Goal: Task Accomplishment & Management: Manage account settings

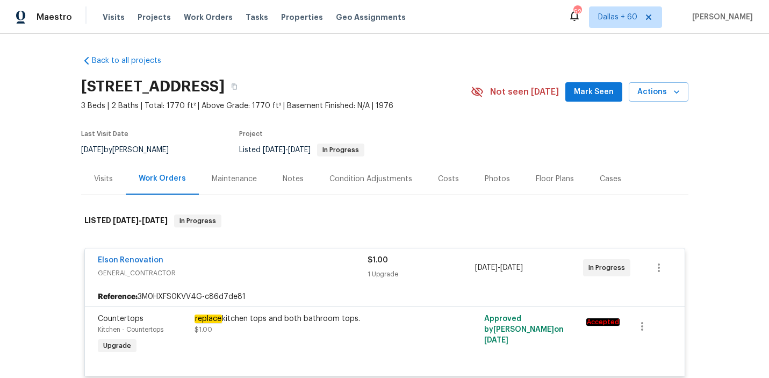
scroll to position [603, 0]
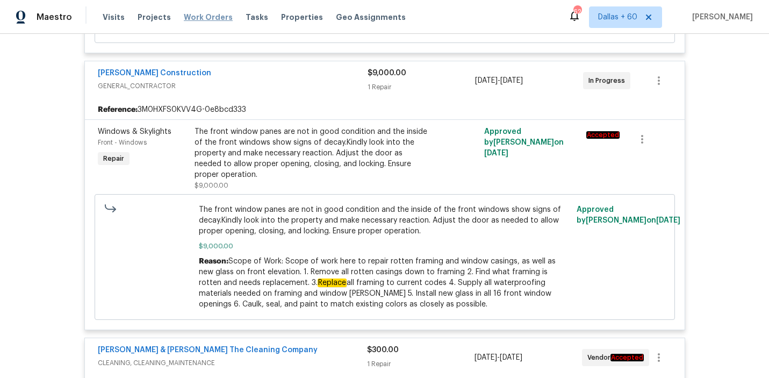
click at [204, 15] on span "Work Orders" at bounding box center [208, 17] width 49 height 11
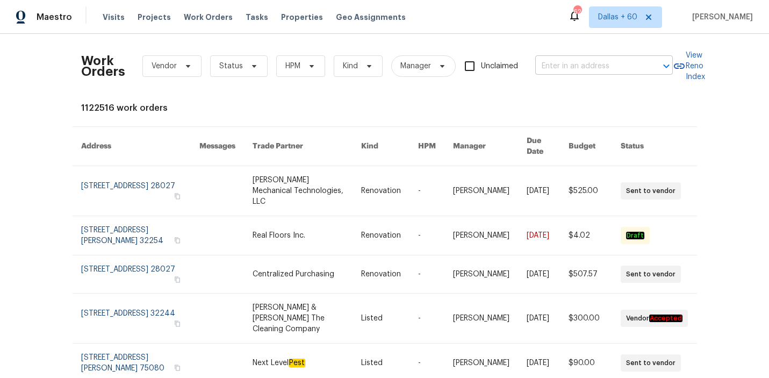
click at [598, 58] on input "text" at bounding box center [588, 66] width 107 height 17
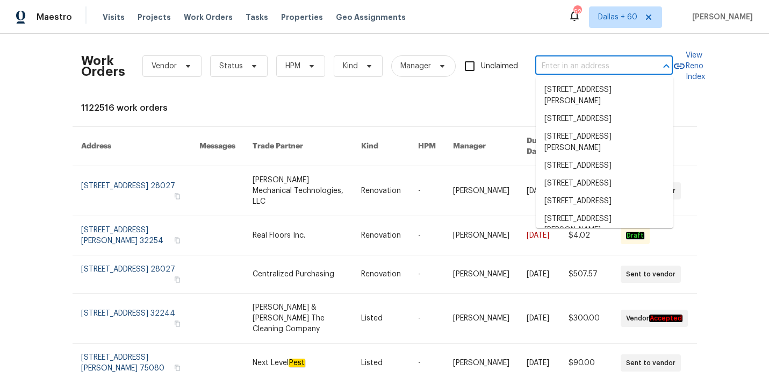
paste input "[STREET_ADDRESS]"
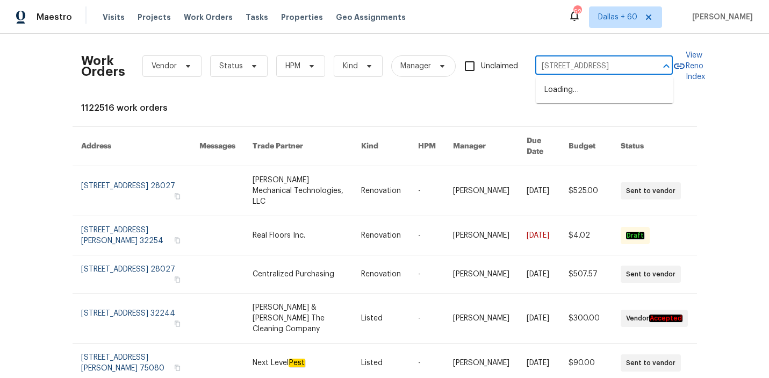
type input "[STREET_ADDRESS]"
click at [598, 92] on li "[STREET_ADDRESS]" at bounding box center [605, 90] width 138 height 18
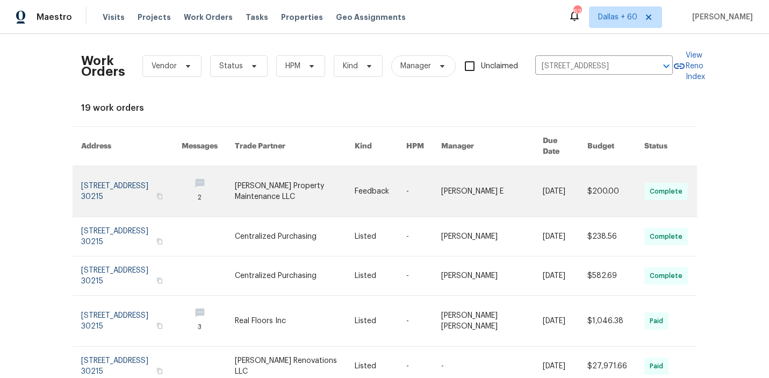
click at [351, 172] on link at bounding box center [295, 191] width 120 height 51
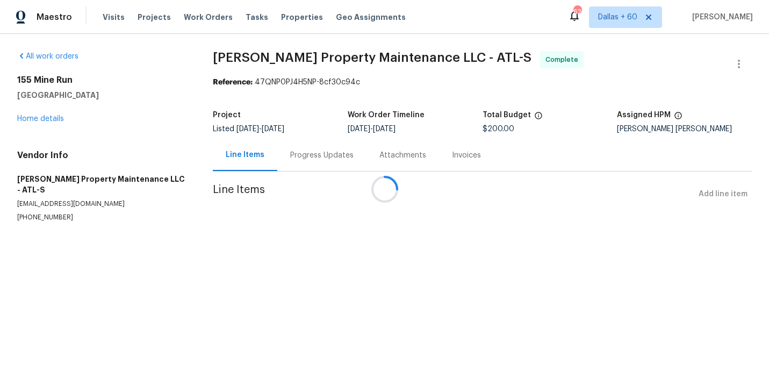
click at [46, 118] on div at bounding box center [384, 189] width 769 height 378
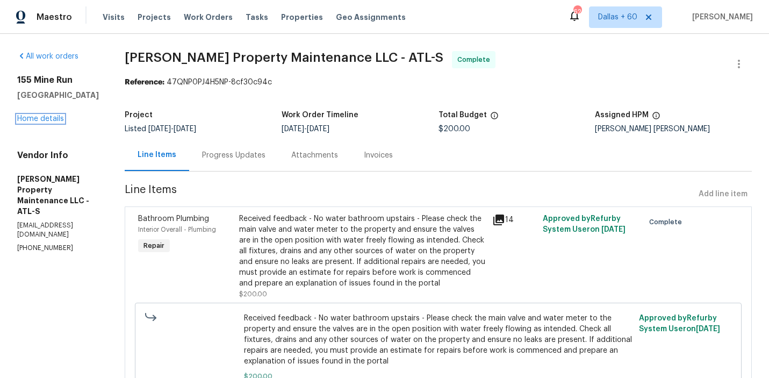
click at [46, 118] on link "Home details" at bounding box center [40, 119] width 47 height 8
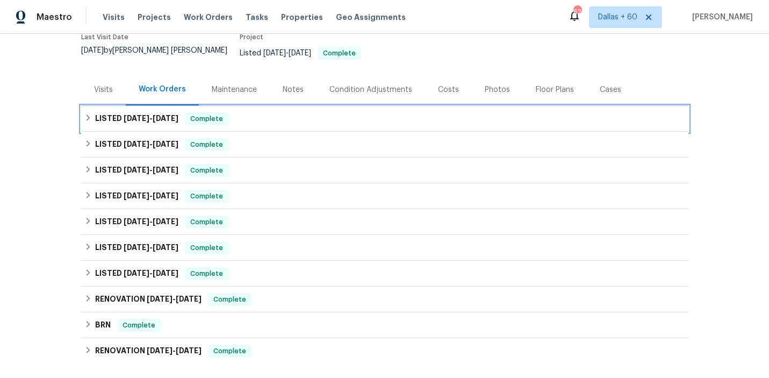
click at [324, 112] on div "LISTED [DATE] - [DATE] Complete" at bounding box center [384, 118] width 601 height 13
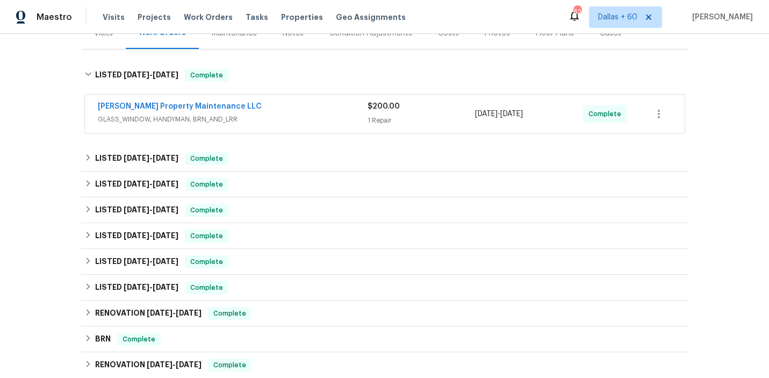
click at [323, 105] on div "[PERSON_NAME] Property Maintenance LLC" at bounding box center [233, 107] width 270 height 13
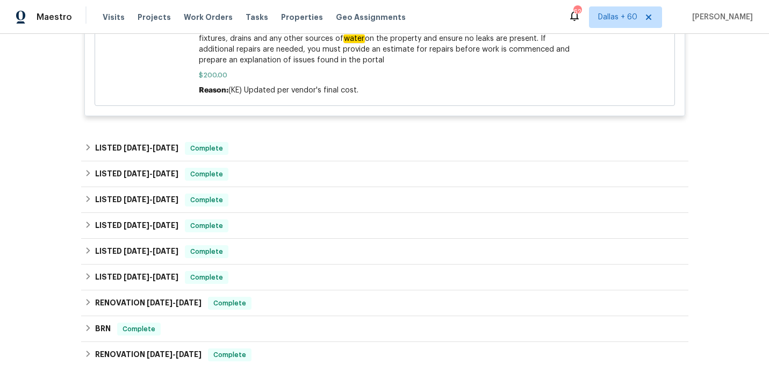
scroll to position [442, 0]
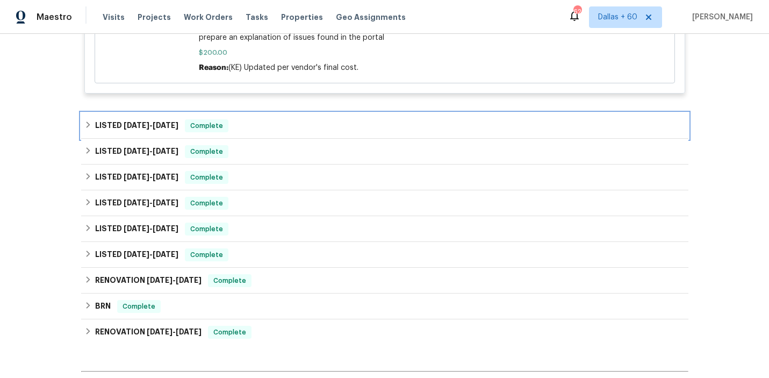
click at [296, 121] on div "LISTED [DATE] - [DATE] Complete" at bounding box center [384, 125] width 601 height 13
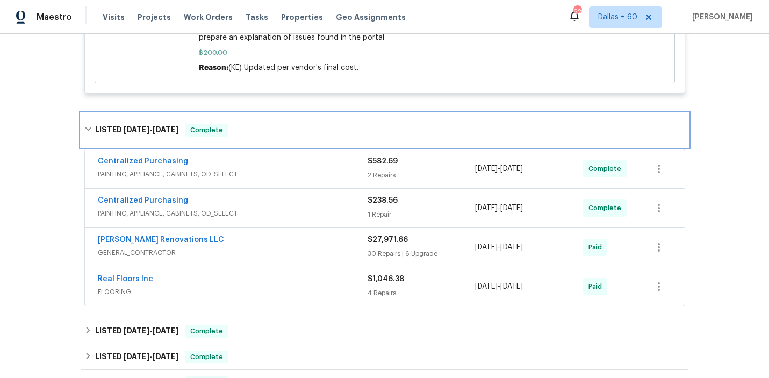
scroll to position [495, 0]
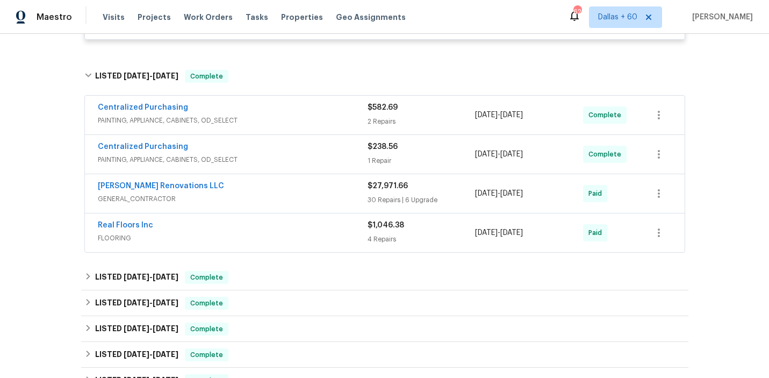
click at [331, 154] on span "PAINTING, APPLIANCE, CABINETS, OD_SELECT" at bounding box center [233, 159] width 270 height 11
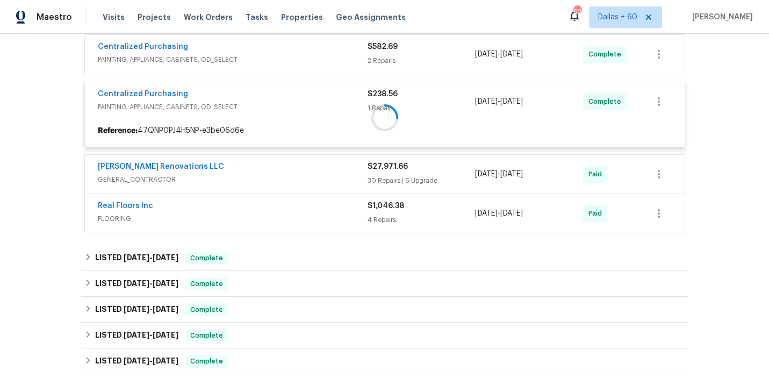
scroll to position [556, 0]
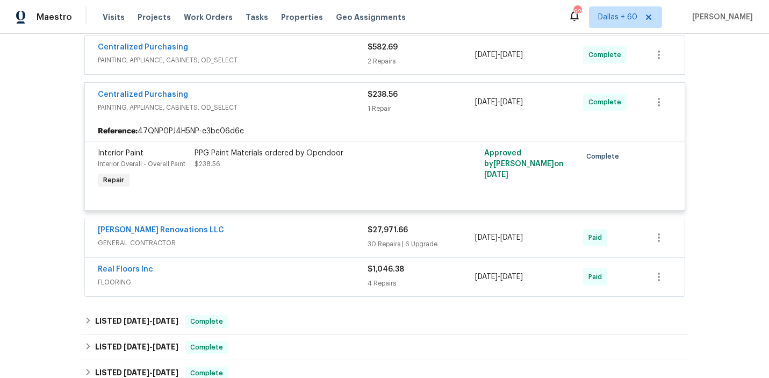
click at [304, 237] on span "GENERAL_CONTRACTOR" at bounding box center [233, 242] width 270 height 11
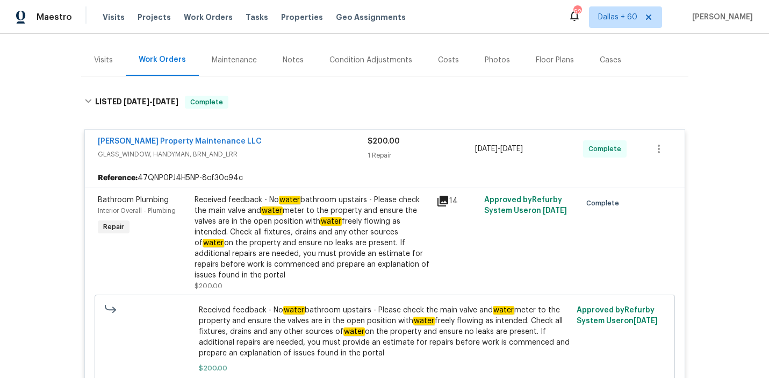
scroll to position [154, 0]
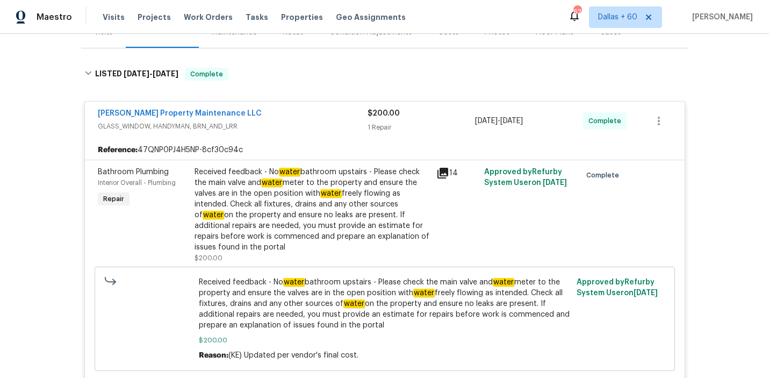
click at [254, 186] on div "Received feedback - No water bathroom upstairs - Please check the main valve an…" at bounding box center [311, 210] width 235 height 86
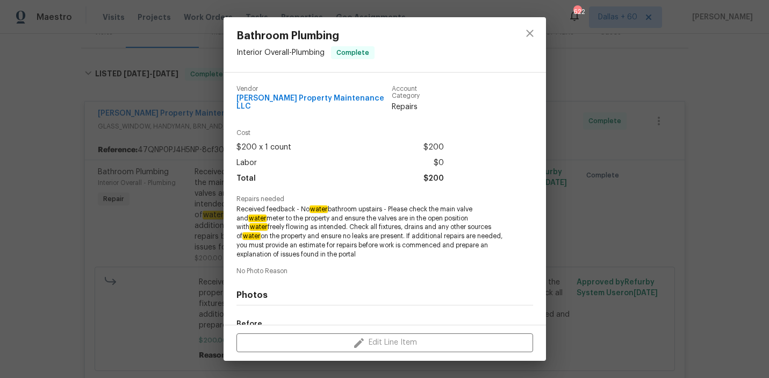
scroll to position [126, 0]
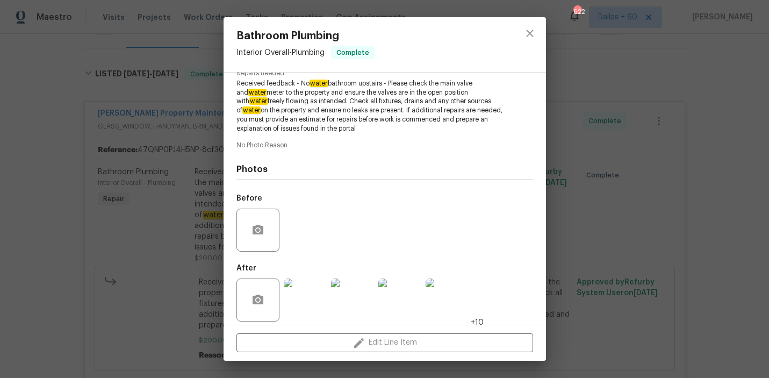
click at [295, 293] on img at bounding box center [305, 299] width 43 height 43
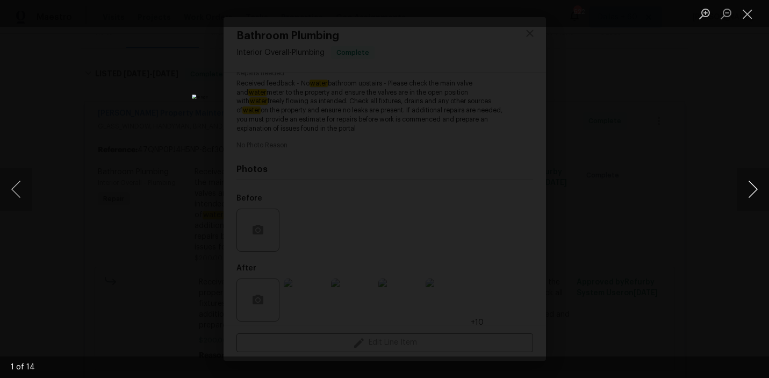
click at [742, 176] on button "Next image" at bounding box center [753, 189] width 32 height 43
click at [742, 175] on button "Next image" at bounding box center [753, 189] width 32 height 43
click at [737, 182] on button "Next image" at bounding box center [753, 189] width 32 height 43
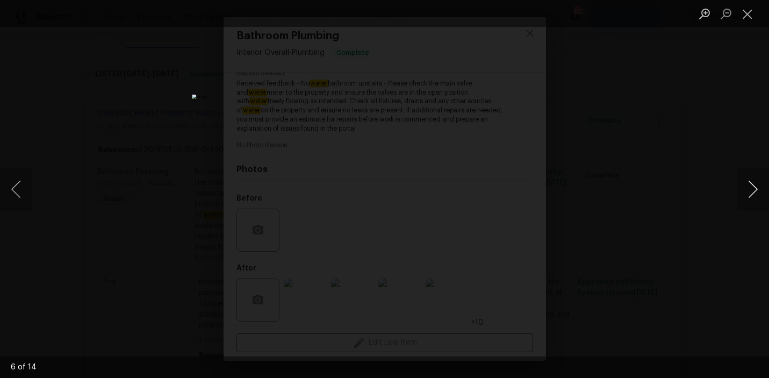
click at [737, 183] on button "Next image" at bounding box center [753, 189] width 32 height 43
click at [725, 236] on div "Lightbox" at bounding box center [384, 189] width 769 height 378
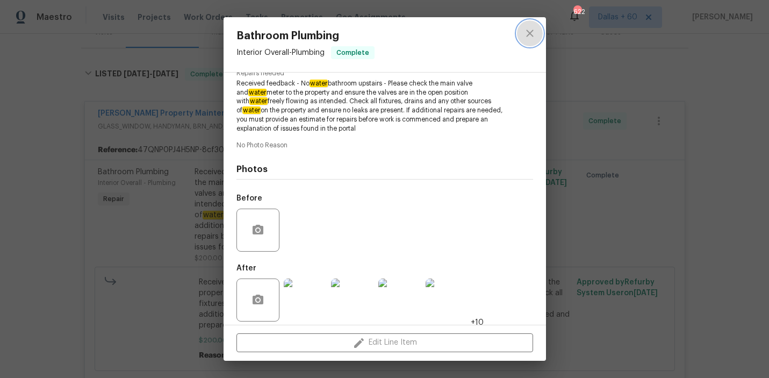
click at [525, 32] on icon "close" at bounding box center [529, 33] width 13 height 13
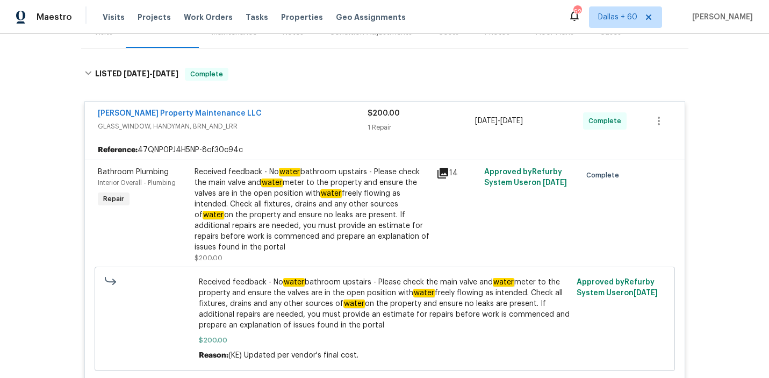
click at [64, 204] on div "Back to all projects [STREET_ADDRESS] 4 Beds | 3 1/2 Baths | Total: 2799 ft² | …" at bounding box center [384, 206] width 769 height 344
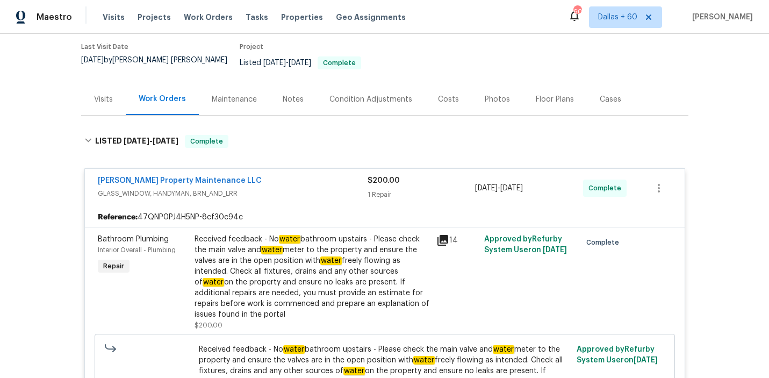
scroll to position [0, 0]
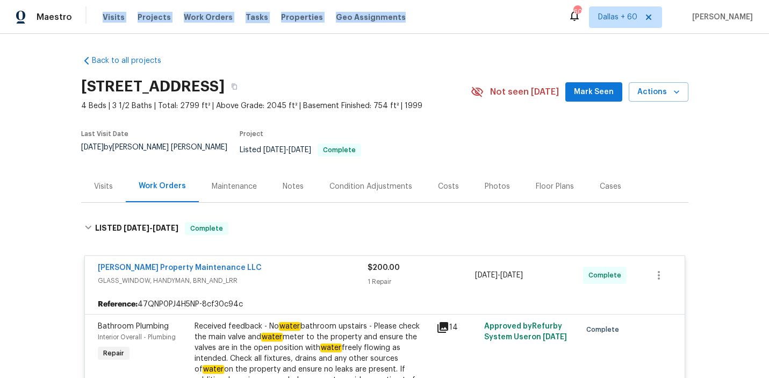
drag, startPoint x: 95, startPoint y: 15, endPoint x: 392, endPoint y: 19, distance: 297.1
click at [392, 19] on div "Maestro Visits Projects Work Orders Tasks Properties Geo Assignments" at bounding box center [209, 16] width 419 height 21
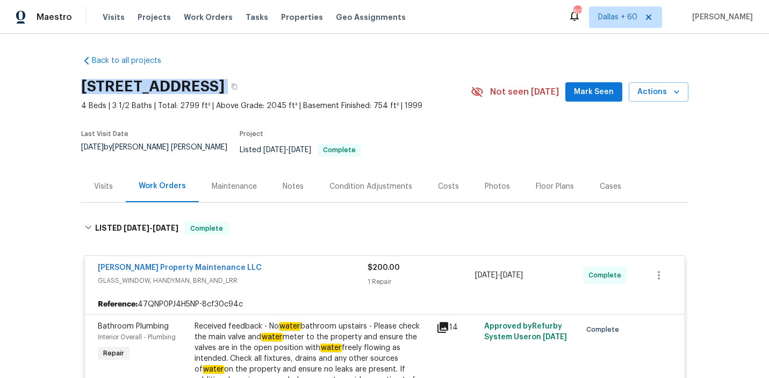
drag, startPoint x: 75, startPoint y: 81, endPoint x: 384, endPoint y: 88, distance: 309.0
click at [384, 88] on div "Back to all projects [STREET_ADDRESS] 4 Beds | 3 1/2 Baths | Total: 2799 ft² | …" at bounding box center [384, 206] width 769 height 344
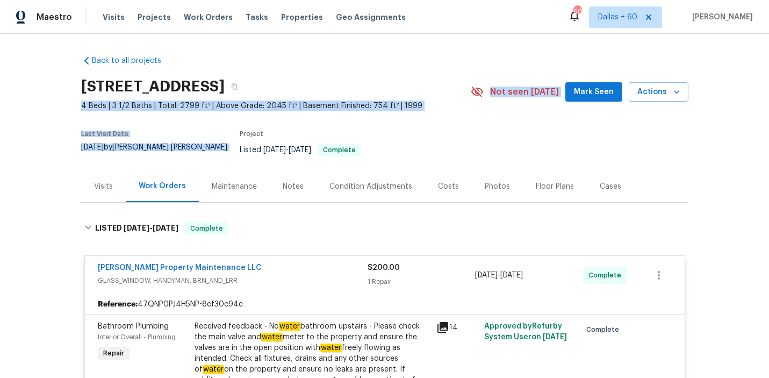
drag, startPoint x: 75, startPoint y: 109, endPoint x: 422, endPoint y: 111, distance: 346.5
click at [422, 111] on div "Back to all projects [STREET_ADDRESS] 4 Beds | 3 1/2 Baths | Total: 2799 ft² | …" at bounding box center [384, 206] width 769 height 344
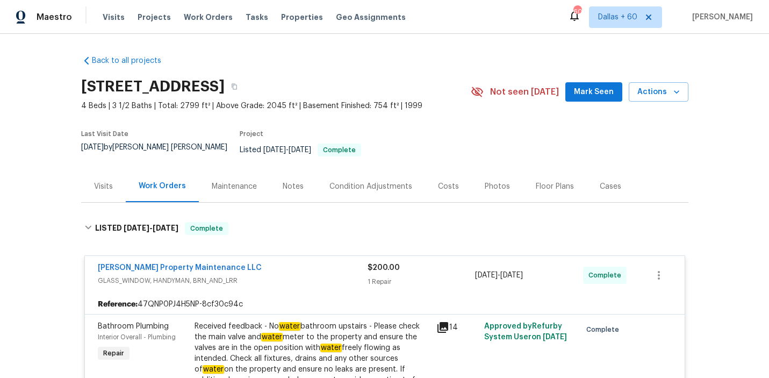
click at [21, 154] on div "Back to all projects [STREET_ADDRESS] 4 Beds | 3 1/2 Baths | Total: 2799 ft² | …" at bounding box center [384, 206] width 769 height 344
drag, startPoint x: 76, startPoint y: 221, endPoint x: 264, endPoint y: 222, distance: 187.5
click at [264, 222] on div "Back to all projects [STREET_ADDRESS] 4 Beds | 3 1/2 Baths | Total: 2799 ft² | …" at bounding box center [384, 206] width 769 height 344
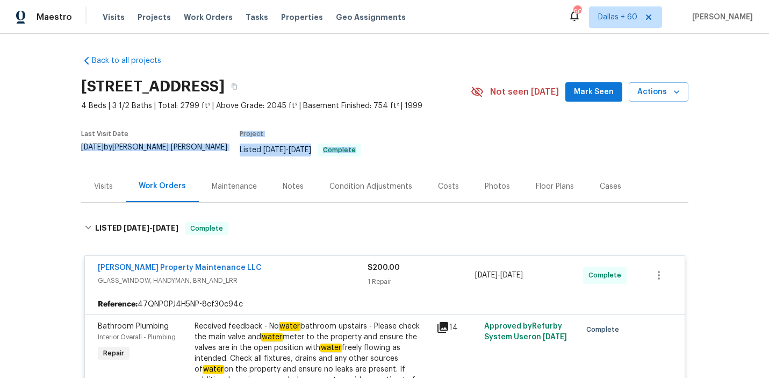
drag, startPoint x: 73, startPoint y: 145, endPoint x: 348, endPoint y: 162, distance: 276.1
click at [348, 162] on div "Back to all projects [STREET_ADDRESS] 4 Beds | 3 1/2 Baths | Total: 2799 ft² | …" at bounding box center [384, 206] width 769 height 344
click at [23, 158] on div "Back to all projects [STREET_ADDRESS] 4 Beds | 3 1/2 Baths | Total: 2799 ft² | …" at bounding box center [384, 206] width 769 height 344
drag, startPoint x: 71, startPoint y: 133, endPoint x: 389, endPoint y: 162, distance: 318.9
click at [389, 162] on div "Back to all projects [STREET_ADDRESS] 4 Beds | 3 1/2 Baths | Total: 2799 ft² | …" at bounding box center [384, 206] width 769 height 344
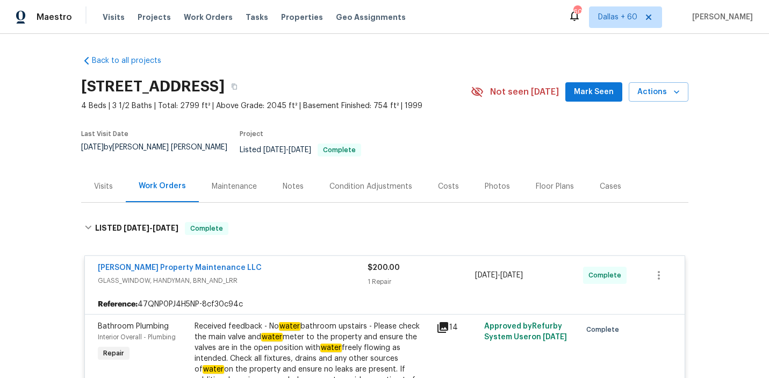
click at [60, 143] on div "Back to all projects [STREET_ADDRESS] 4 Beds | 3 1/2 Baths | Total: 2799 ft² | …" at bounding box center [384, 206] width 769 height 344
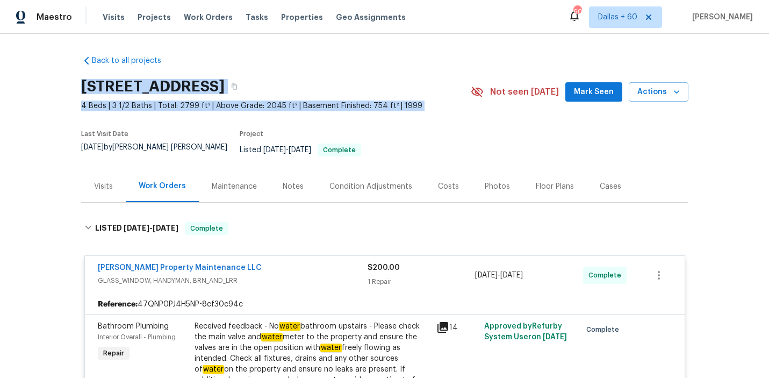
drag, startPoint x: 68, startPoint y: 71, endPoint x: 500, endPoint y: 90, distance: 431.8
click at [500, 90] on div "Back to all projects [STREET_ADDRESS] 4 Beds | 3 1/2 Baths | Total: 2799 ft² | …" at bounding box center [384, 206] width 769 height 344
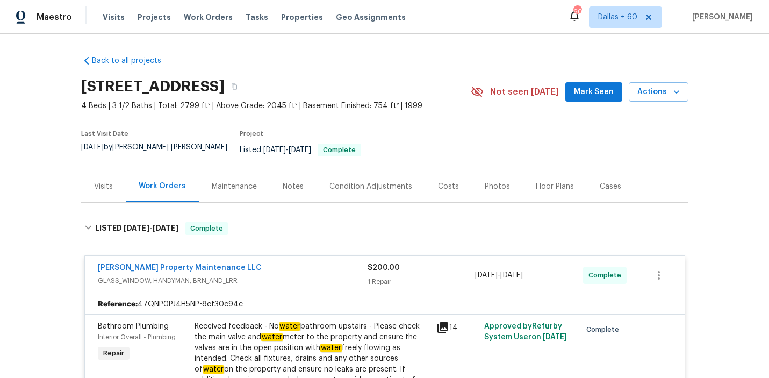
click at [429, 145] on div "Listed [DATE] - [DATE] Complete" at bounding box center [343, 149] width 206 height 13
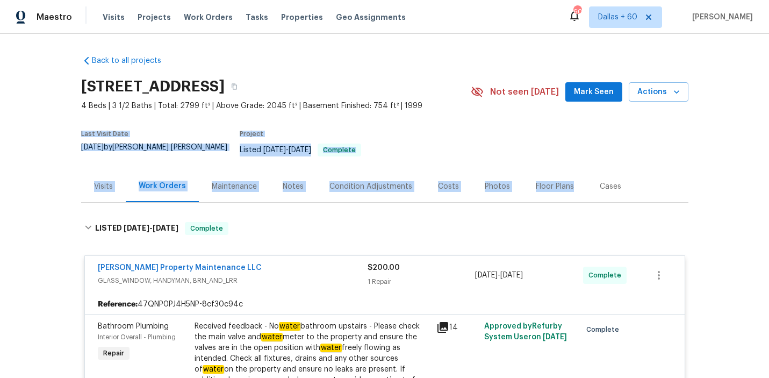
drag, startPoint x: 67, startPoint y: 133, endPoint x: 576, endPoint y: 184, distance: 511.9
click at [576, 184] on div "Back to all projects [STREET_ADDRESS] 4 Beds | 3 1/2 Baths | Total: 2799 ft² | …" at bounding box center [384, 206] width 769 height 344
click at [73, 155] on div "Back to all projects [STREET_ADDRESS] 4 Beds | 3 1/2 Baths | Total: 2799 ft² | …" at bounding box center [384, 206] width 769 height 344
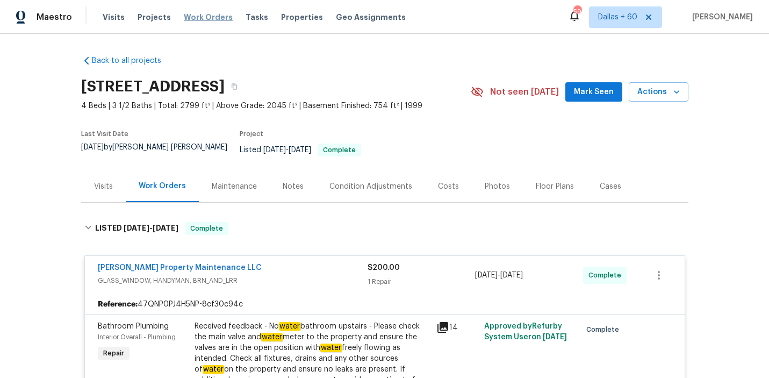
click at [196, 18] on span "Work Orders" at bounding box center [208, 17] width 49 height 11
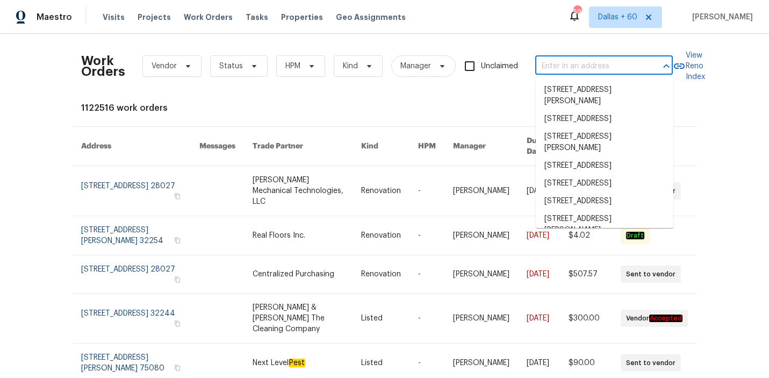
click at [611, 66] on input "text" at bounding box center [588, 66] width 107 height 17
paste input "[STREET_ADDRESS]"
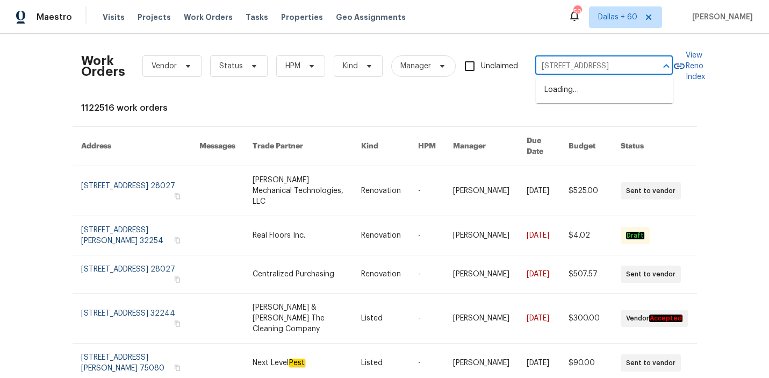
type input "[STREET_ADDRESS]"
click at [602, 98] on li "[STREET_ADDRESS]" at bounding box center [605, 90] width 138 height 18
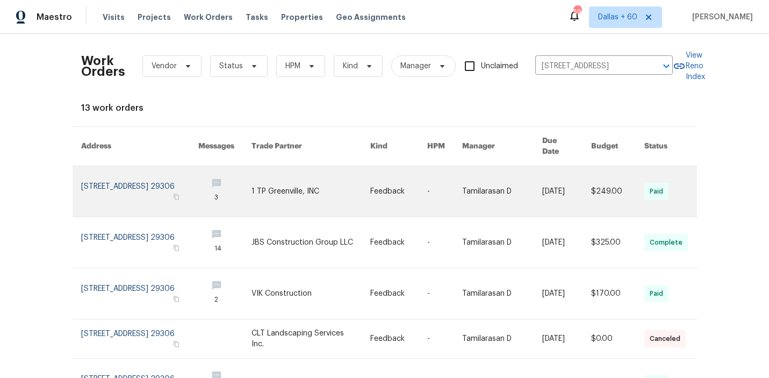
click at [311, 187] on link at bounding box center [310, 191] width 119 height 51
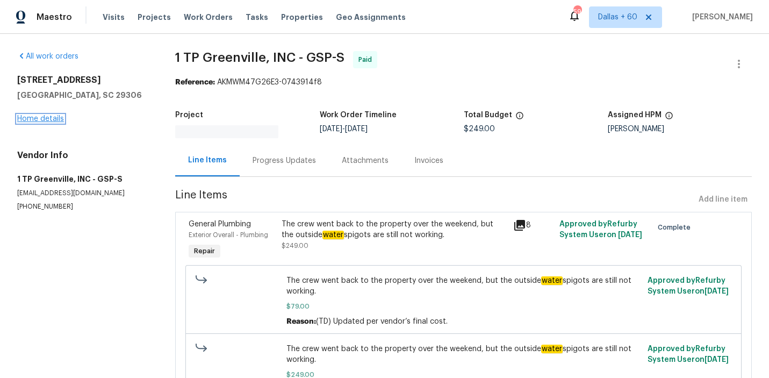
click at [44, 117] on link "Home details" at bounding box center [40, 119] width 47 height 8
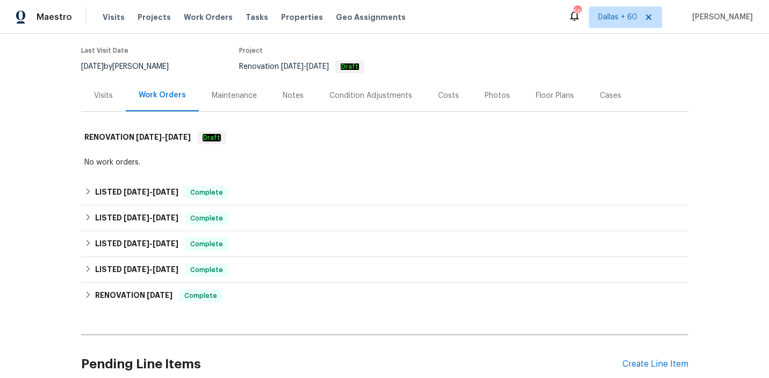
scroll to position [86, 0]
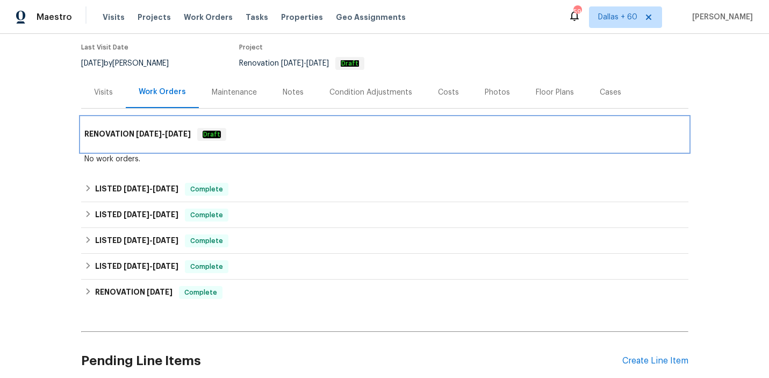
click at [287, 127] on div "RENOVATION [DATE] - [DATE] Draft" at bounding box center [384, 134] width 607 height 34
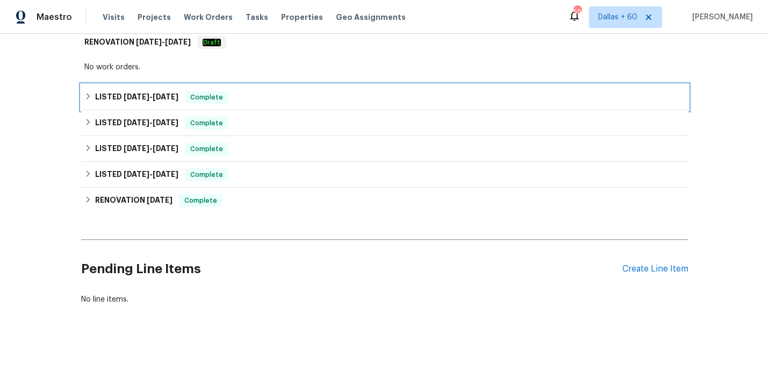
click at [290, 95] on div "LISTED [DATE] - [DATE] Complete" at bounding box center [384, 97] width 601 height 13
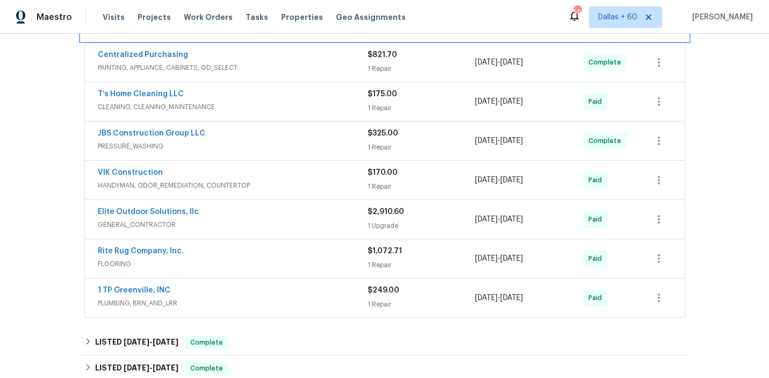
scroll to position [286, 0]
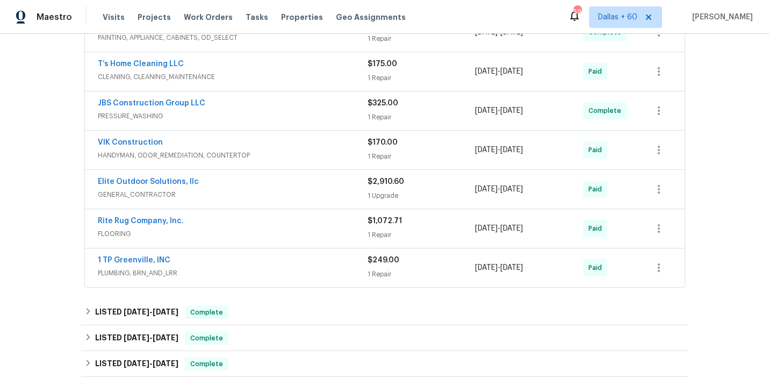
click at [342, 108] on div "JBS Construction Group LLC" at bounding box center [233, 104] width 270 height 13
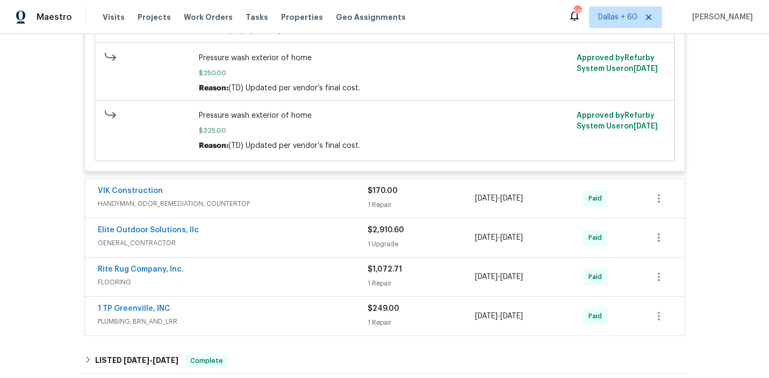
scroll to position [515, 0]
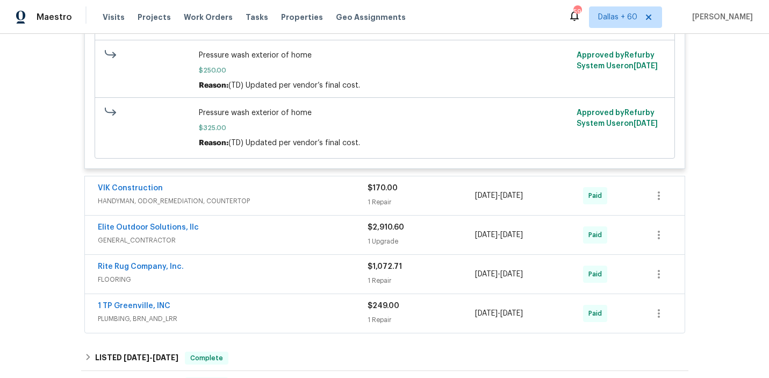
click at [288, 302] on div "1 TP Greenville, INC" at bounding box center [233, 306] width 270 height 13
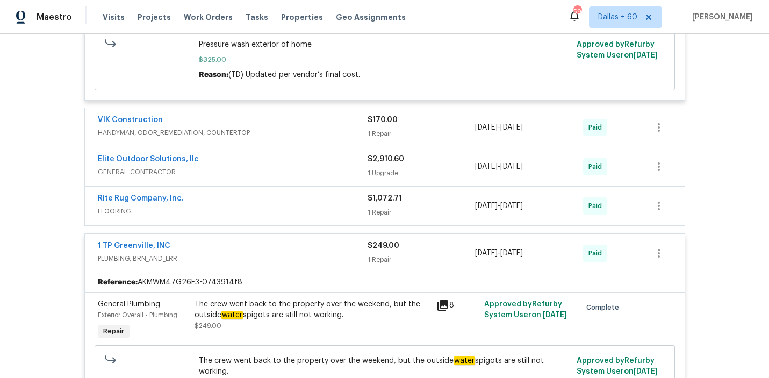
scroll to position [597, 0]
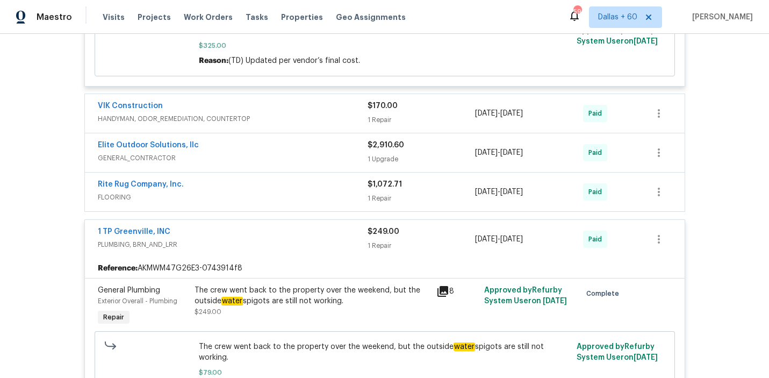
click at [313, 193] on span "FLOORING" at bounding box center [233, 197] width 270 height 11
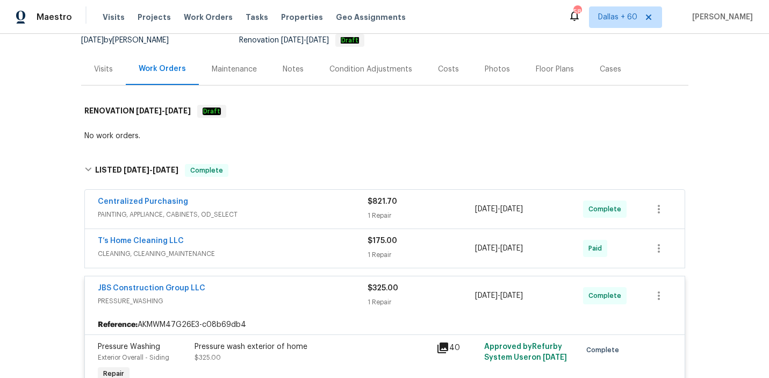
scroll to position [0, 0]
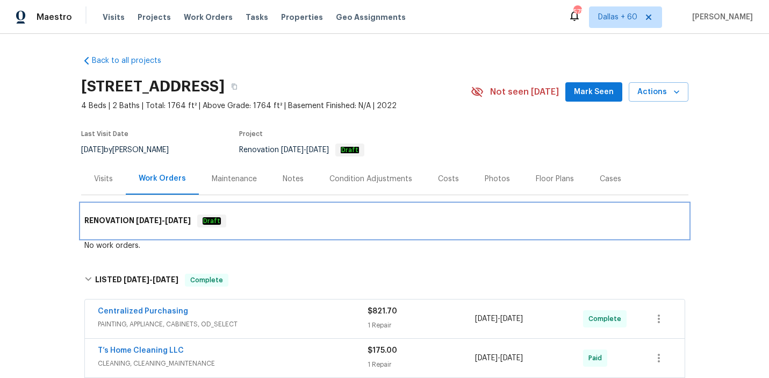
click at [270, 227] on div "RENOVATION [DATE] - [DATE] Draft" at bounding box center [384, 221] width 607 height 34
